Goal: Navigation & Orientation: Find specific page/section

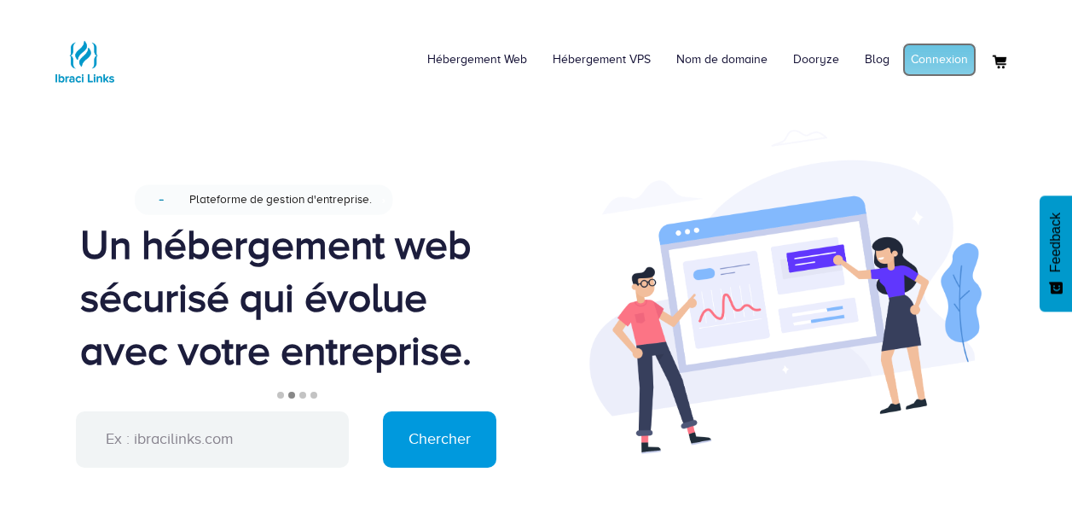
click at [933, 51] on link "Connexion" at bounding box center [940, 60] width 74 height 34
click at [713, 49] on link "Nom de domaine" at bounding box center [713, 59] width 117 height 51
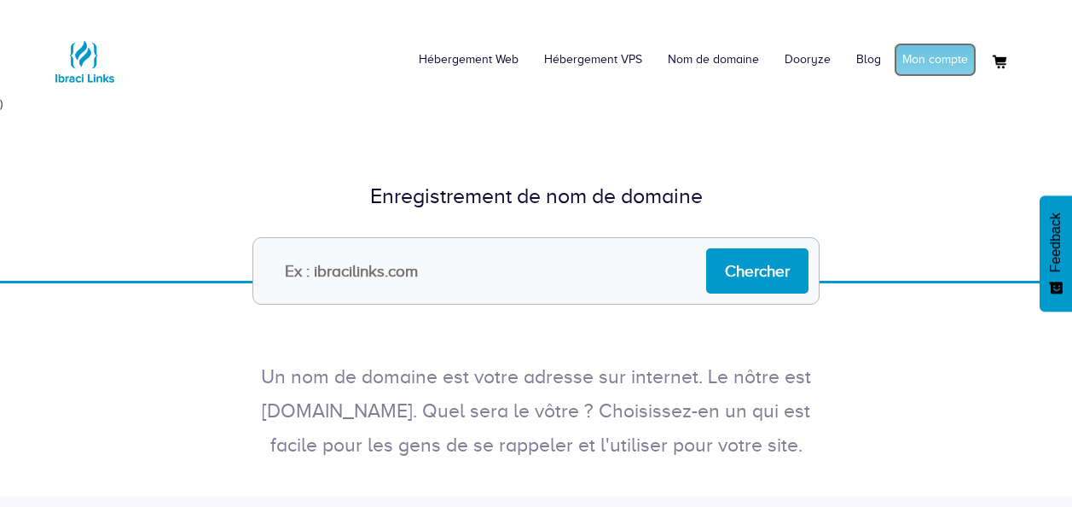
click at [907, 45] on link "Mon compte" at bounding box center [935, 60] width 83 height 34
